Goal: Information Seeking & Learning: Compare options

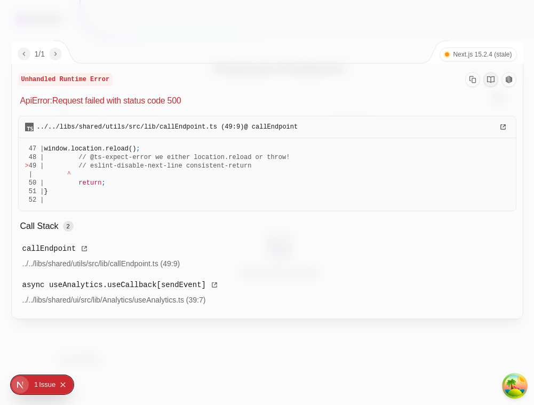
click at [220, 46] on div "1 / 1 Next.js 15.2.4 (stale)" at bounding box center [268, 52] width 512 height 22
click at [359, 43] on div "1 / 1 Next.js 15.2.4 (stale)" at bounding box center [268, 52] width 512 height 22
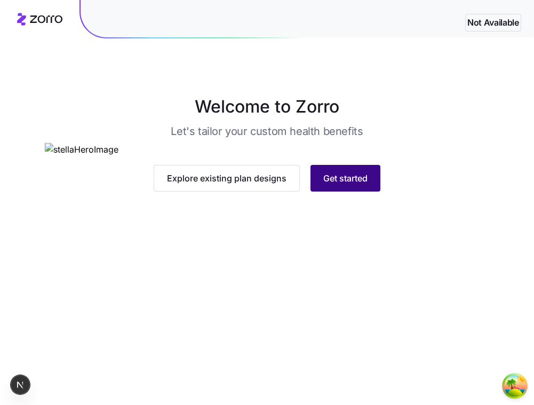
click at [360, 192] on button "Get started" at bounding box center [346, 178] width 70 height 27
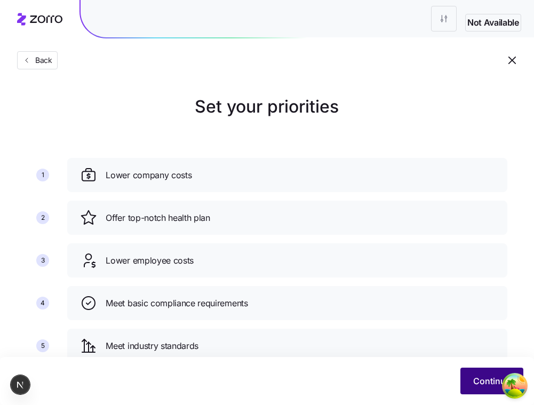
click at [487, 376] on span "Continue" at bounding box center [491, 381] width 37 height 13
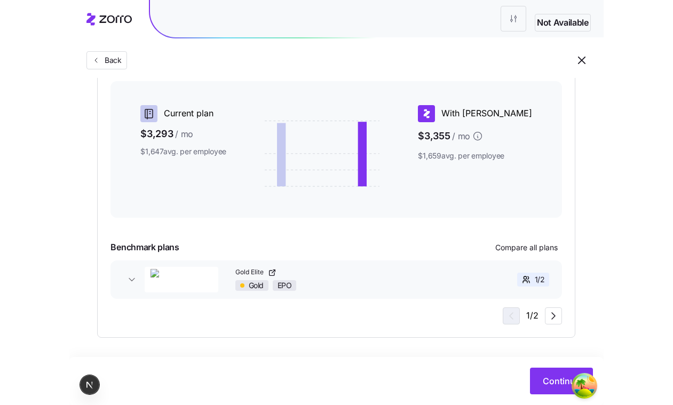
scroll to position [260, 0]
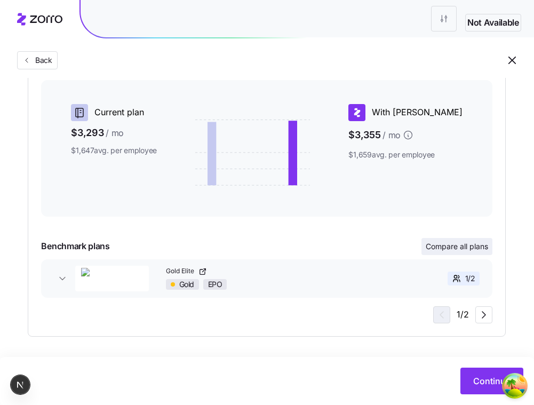
click at [461, 252] on button "Compare all plans" at bounding box center [457, 246] width 71 height 17
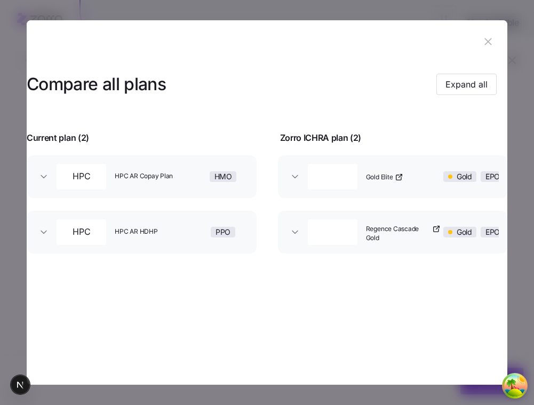
click at [296, 182] on button "Gold Elite Gold EPO" at bounding box center [392, 176] width 229 height 43
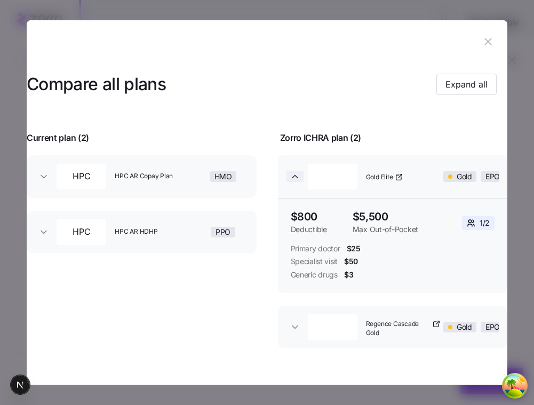
click at [294, 180] on icon "button" at bounding box center [295, 176] width 11 height 11
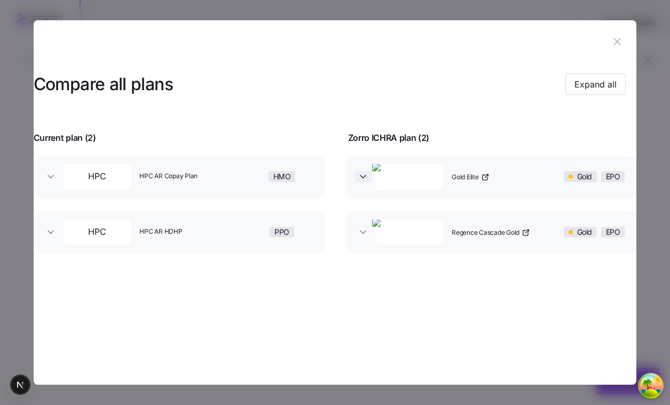
click at [359, 175] on icon "button" at bounding box center [363, 176] width 11 height 11
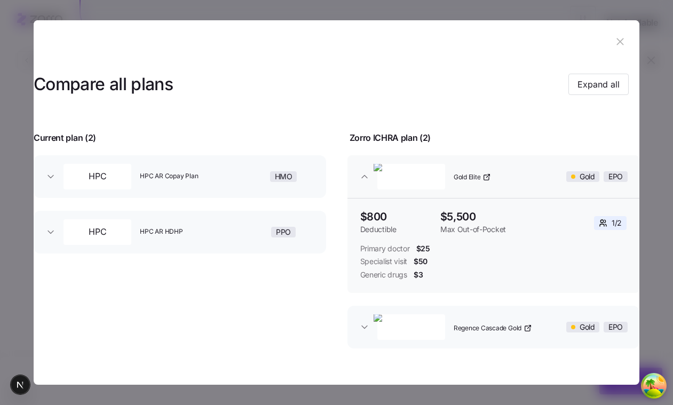
scroll to position [30, 0]
click at [366, 171] on icon "button" at bounding box center [364, 176] width 11 height 11
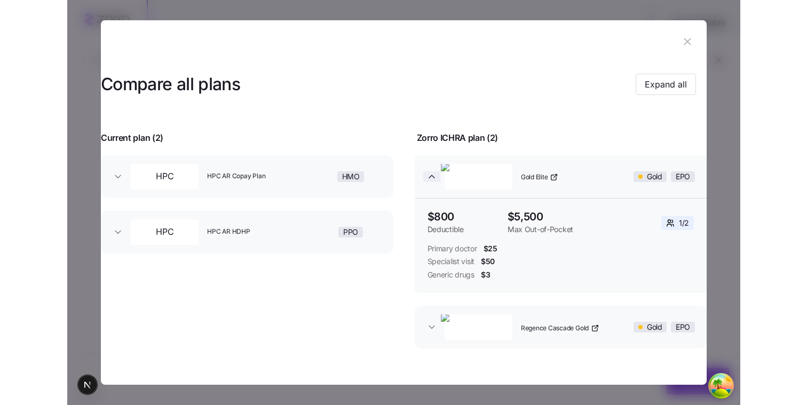
scroll to position [0, 0]
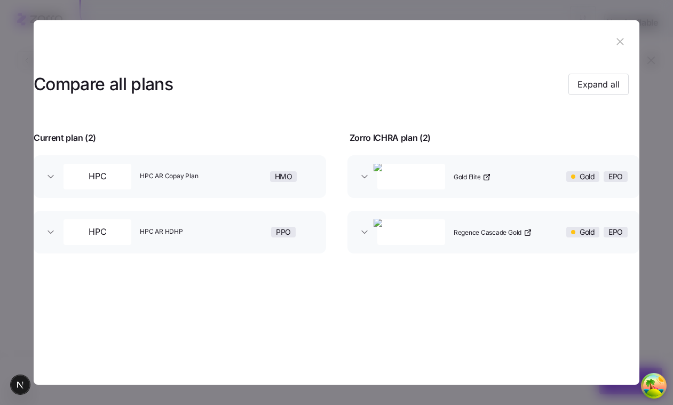
click at [534, 64] on div "Compare all plans Expand all Current plan ( 2 ) Zorro ICHRA plan ( 2 ) HPC HPC …" at bounding box center [337, 164] width 606 height 203
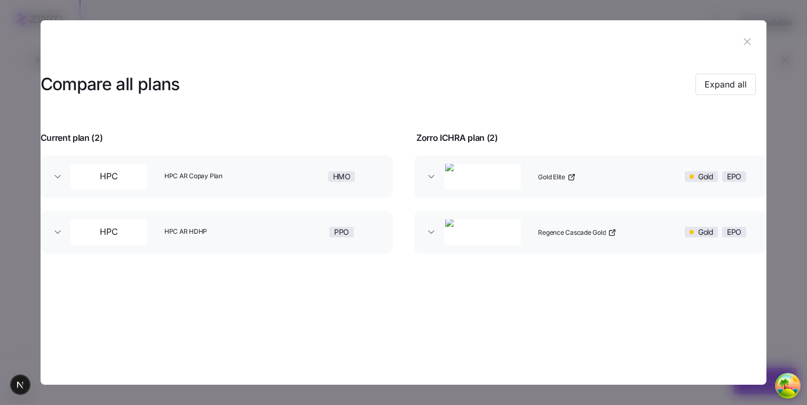
click at [534, 176] on div "Gold Elite" at bounding box center [601, 177] width 134 height 34
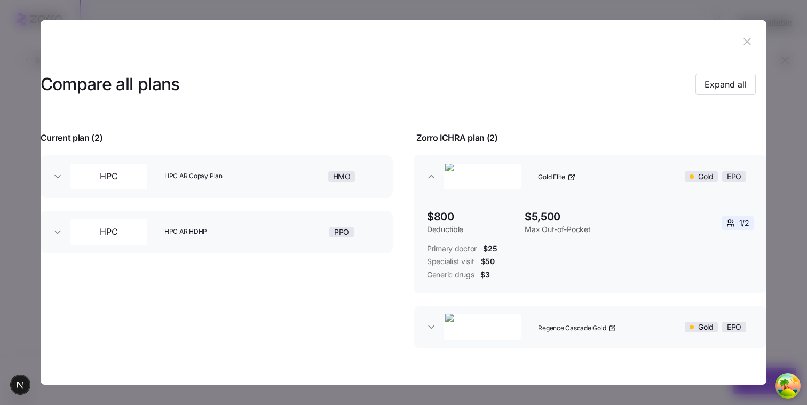
click at [534, 176] on div "Gold Elite" at bounding box center [601, 177] width 134 height 34
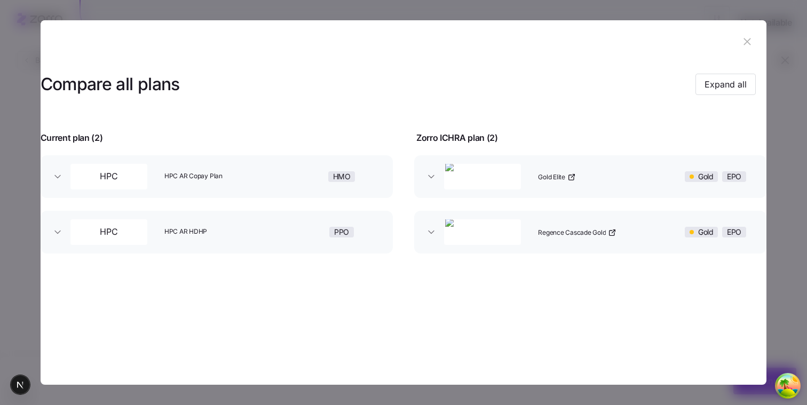
click at [534, 176] on div "Gold Elite" at bounding box center [601, 177] width 134 height 34
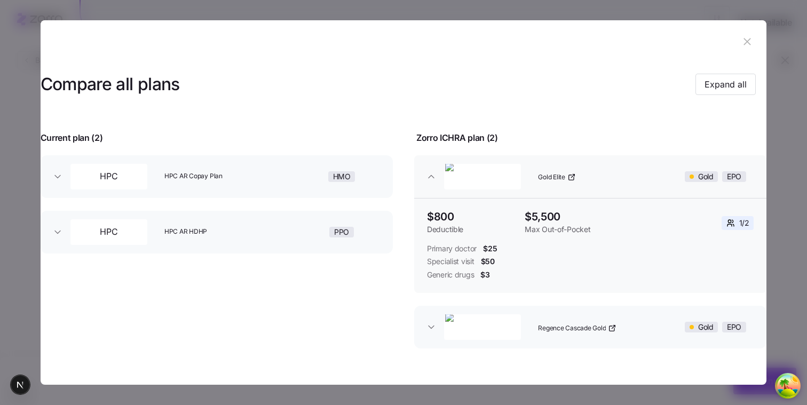
click at [534, 176] on div "Gold Elite" at bounding box center [601, 177] width 134 height 34
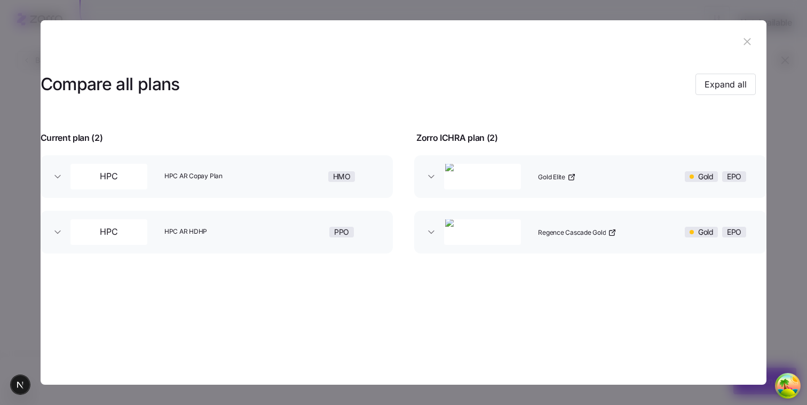
click at [534, 176] on div "Gold Elite" at bounding box center [601, 177] width 134 height 34
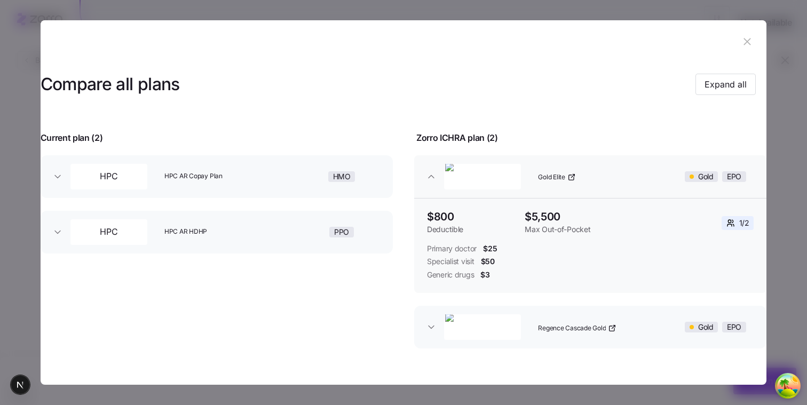
click at [534, 176] on div "Gold Elite" at bounding box center [601, 177] width 134 height 34
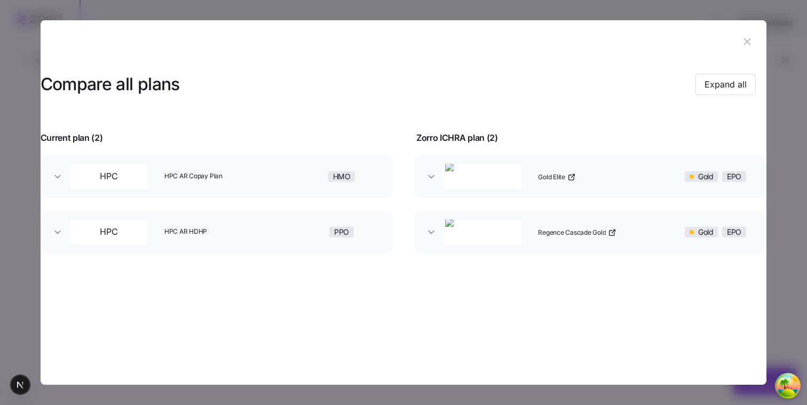
click at [534, 47] on button "button" at bounding box center [747, 41] width 17 height 17
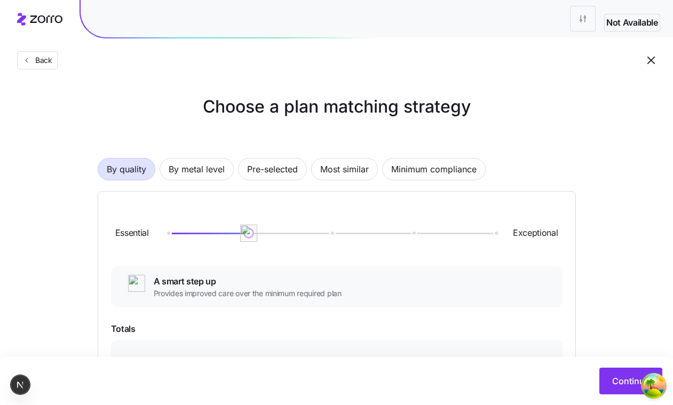
click at [534, 206] on div "Choose a plan matching strategy By quality By metal level Pre-selected Most sim…" at bounding box center [336, 345] width 529 height 503
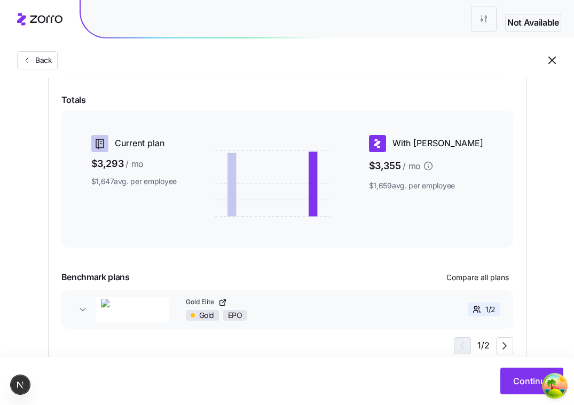
scroll to position [237, 0]
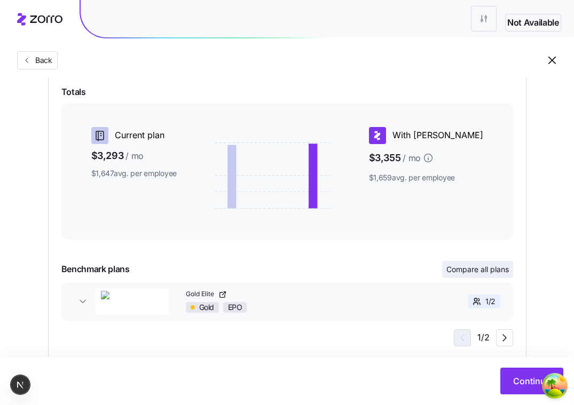
click at [470, 273] on span "Compare all plans" at bounding box center [477, 269] width 62 height 11
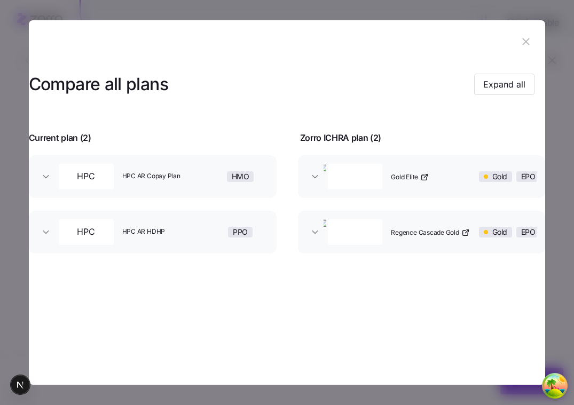
click at [525, 38] on icon "button" at bounding box center [526, 42] width 12 height 12
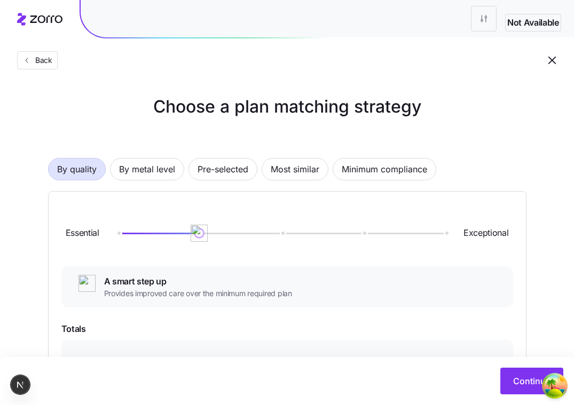
scroll to position [260, 0]
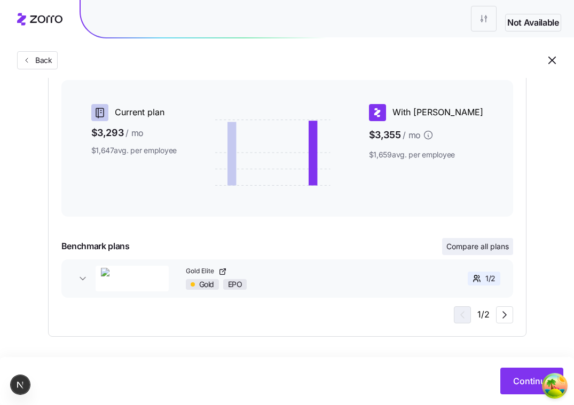
click at [475, 244] on span "Compare all plans" at bounding box center [477, 246] width 62 height 11
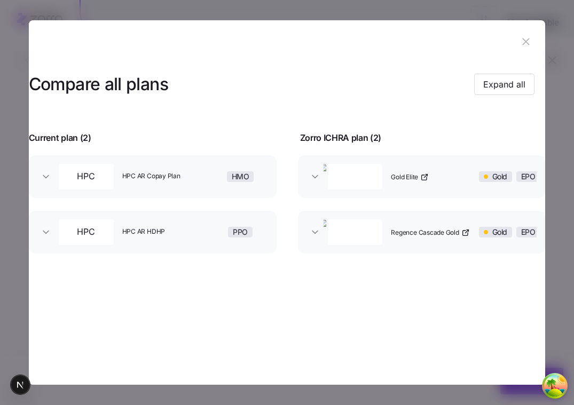
click at [379, 175] on img "button" at bounding box center [355, 177] width 75 height 28
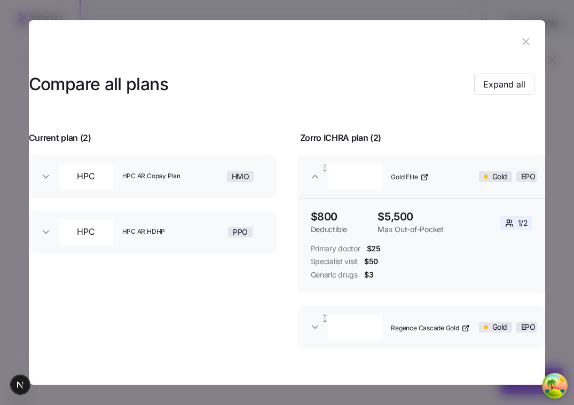
click at [326, 175] on img "button" at bounding box center [355, 177] width 75 height 28
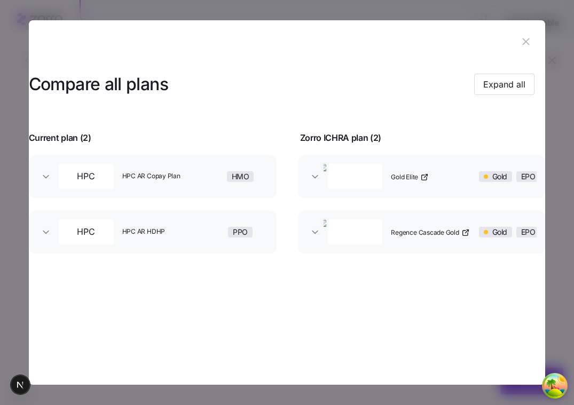
click at [521, 46] on icon "button" at bounding box center [526, 42] width 12 height 12
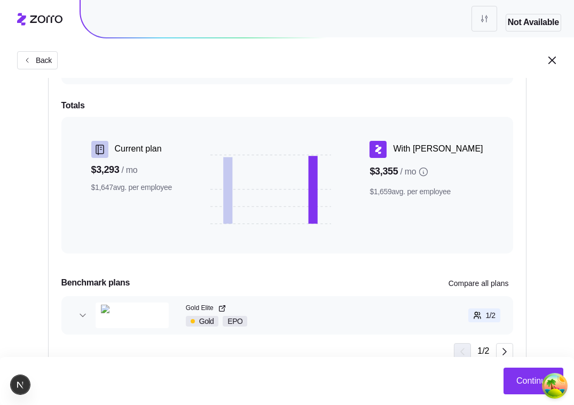
scroll to position [260, 0]
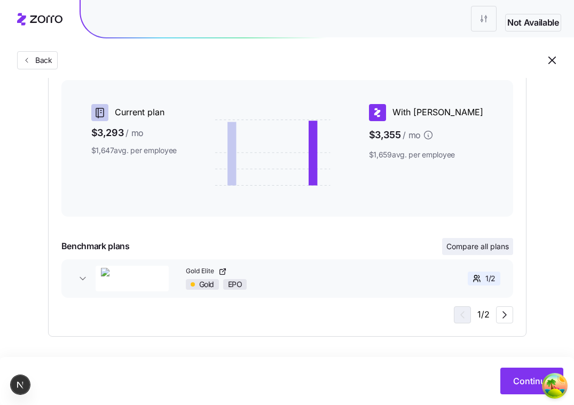
click at [466, 252] on button "Compare all plans" at bounding box center [477, 246] width 71 height 17
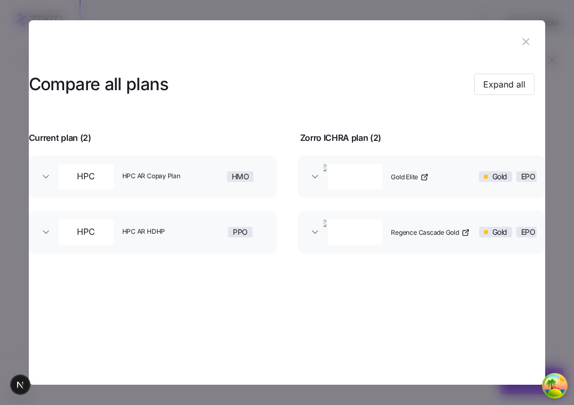
click at [431, 181] on div "Gold Elite" at bounding box center [431, 177] width 91 height 34
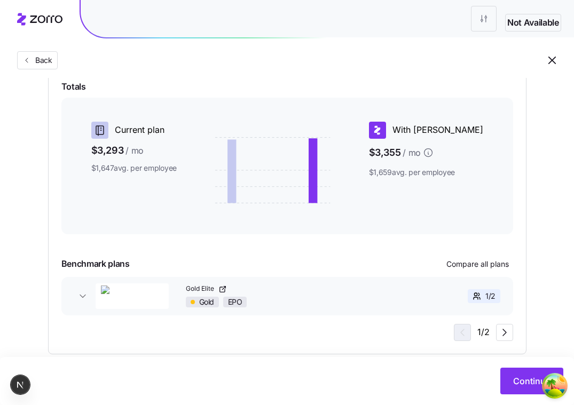
scroll to position [260, 0]
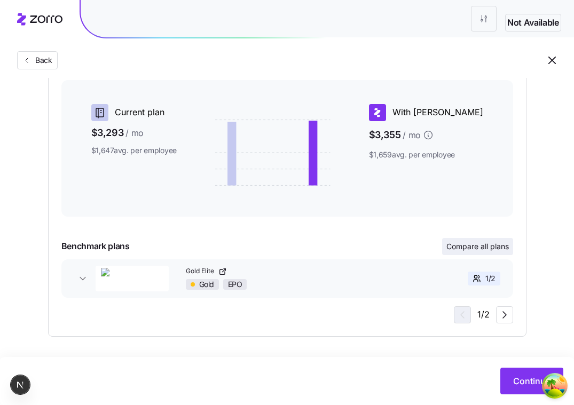
click at [455, 246] on span "Compare all plans" at bounding box center [477, 246] width 62 height 11
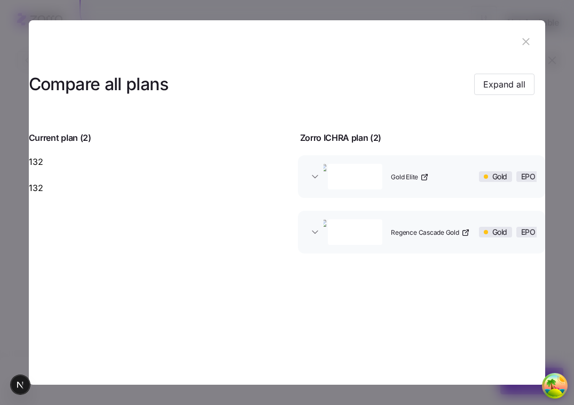
click at [521, 37] on icon "button" at bounding box center [526, 42] width 12 height 12
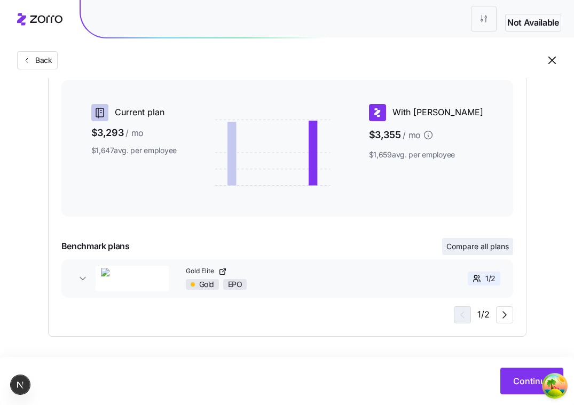
click at [479, 247] on span "Compare all plans" at bounding box center [477, 246] width 62 height 11
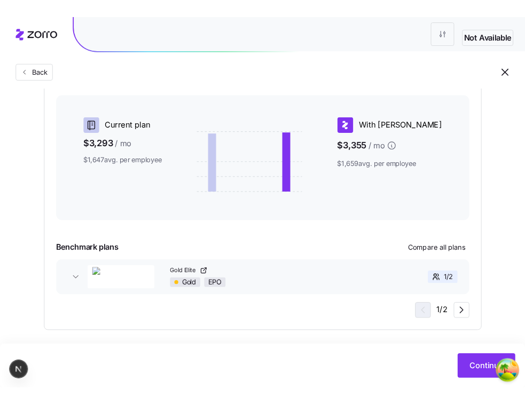
scroll to position [260, 0]
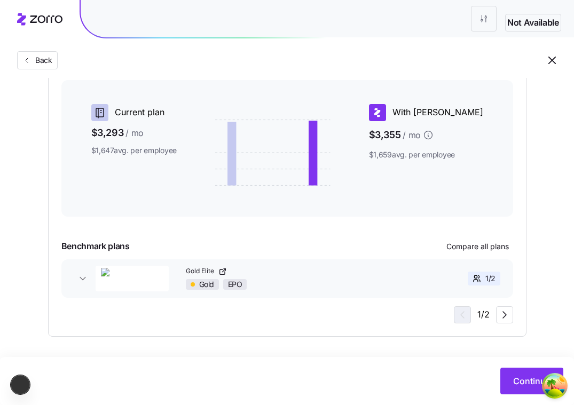
click at [493, 235] on div "Essential Exceptional A smart step up Provides improved care over the minimum r…" at bounding box center [286, 134] width 451 height 379
click at [489, 239] on button "Compare all plans" at bounding box center [477, 246] width 71 height 17
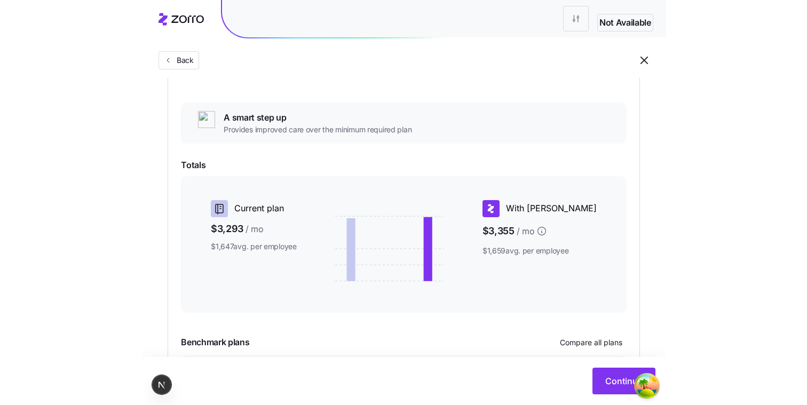
scroll to position [170, 0]
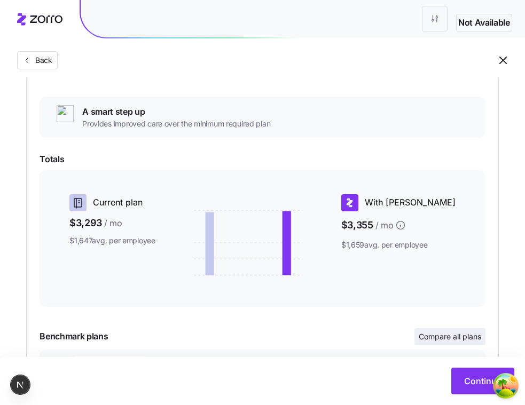
click at [426, 335] on span "Compare all plans" at bounding box center [449, 336] width 62 height 11
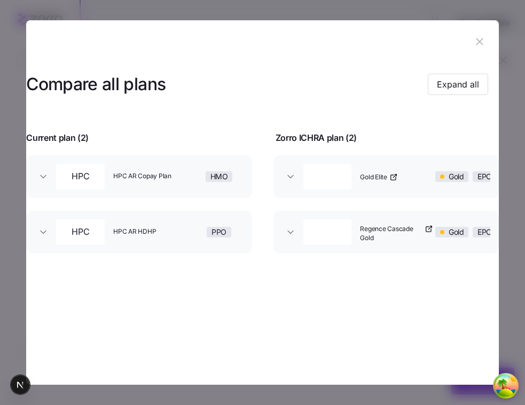
click at [396, 186] on div "Gold Elite" at bounding box center [396, 177] width 82 height 34
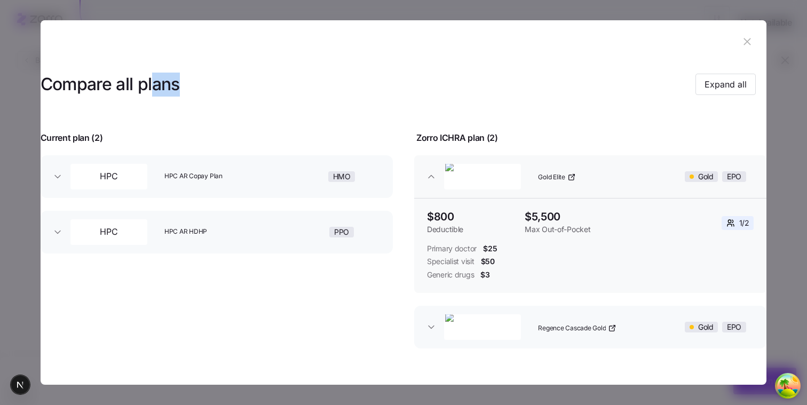
drag, startPoint x: 255, startPoint y: 79, endPoint x: 296, endPoint y: 79, distance: 41.1
click at [296, 79] on div "Compare all plans Expand all" at bounding box center [399, 85] width 716 height 24
click at [321, 308] on div "HPC HPC AR Copay Plan HMO $1,000 Deductible $2,000 Max Out-of-Pocket 1 / 2 Prim…" at bounding box center [216, 259] width 376 height 229
